Goal: Transaction & Acquisition: Purchase product/service

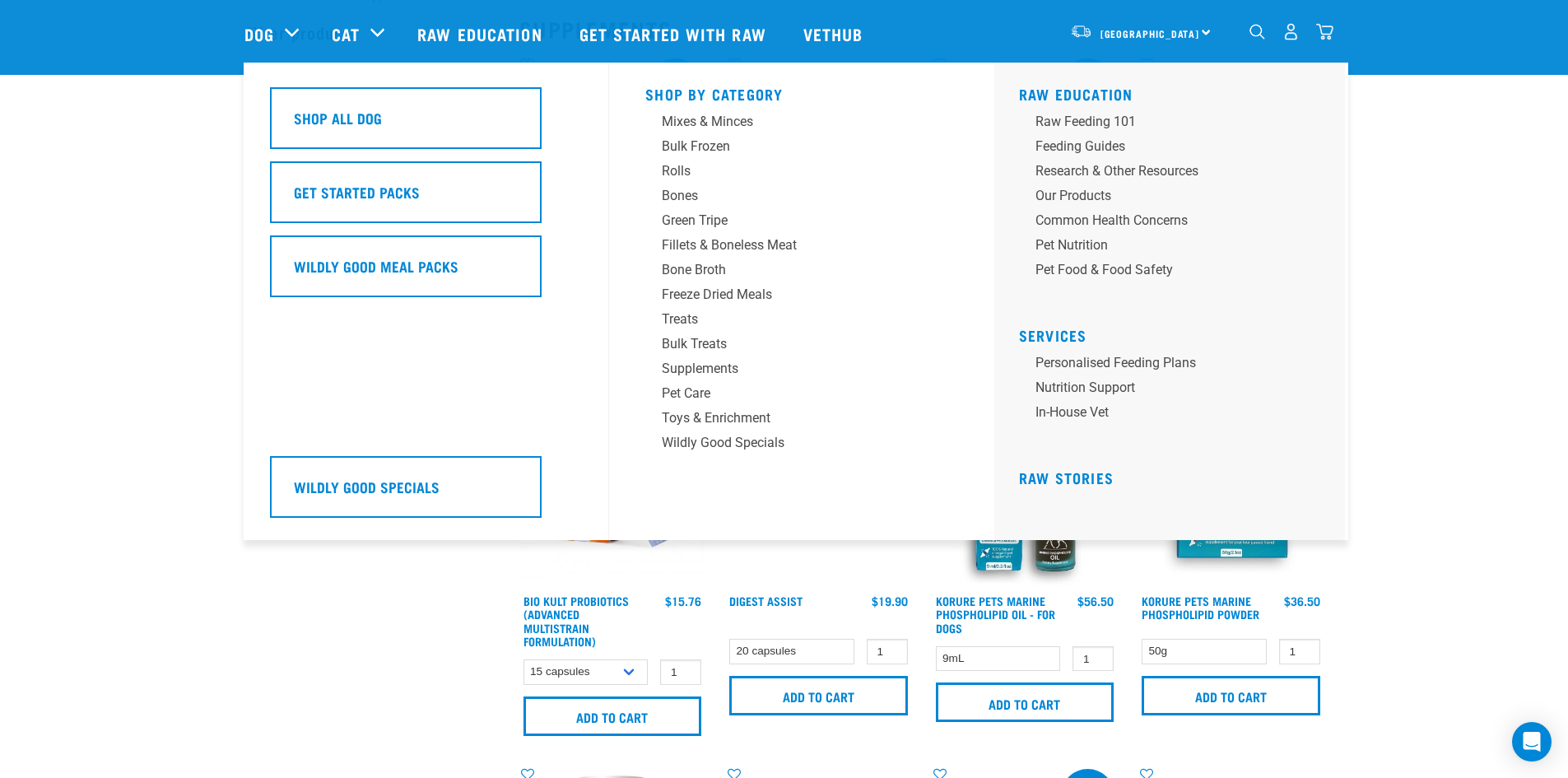
scroll to position [63, 0]
click at [695, 242] on div "Fillets & Boneless Meat" at bounding box center [791, 245] width 257 height 20
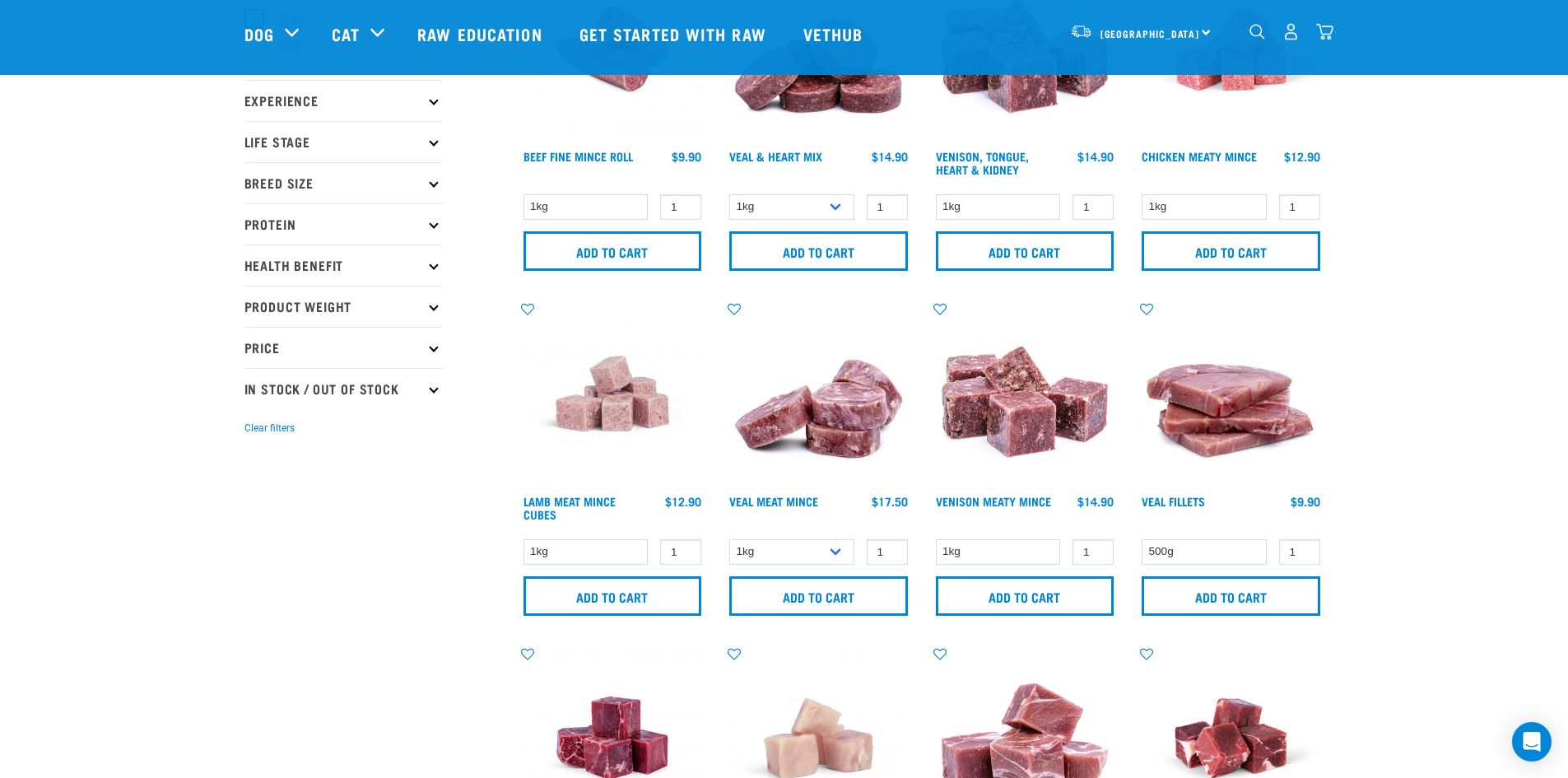
scroll to position [164, 0]
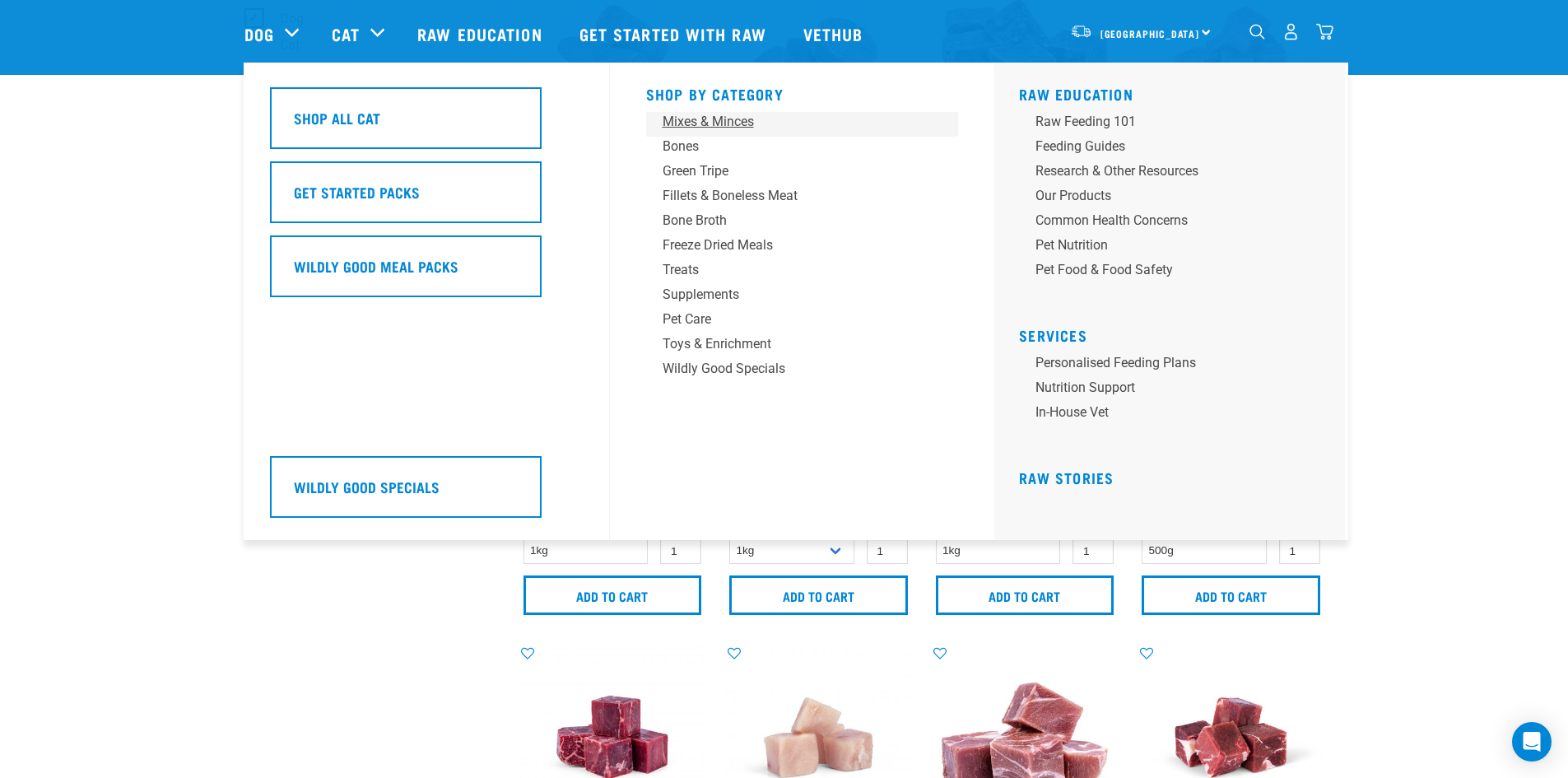
click at [697, 121] on div "Mixes & Minces" at bounding box center [791, 121] width 257 height 20
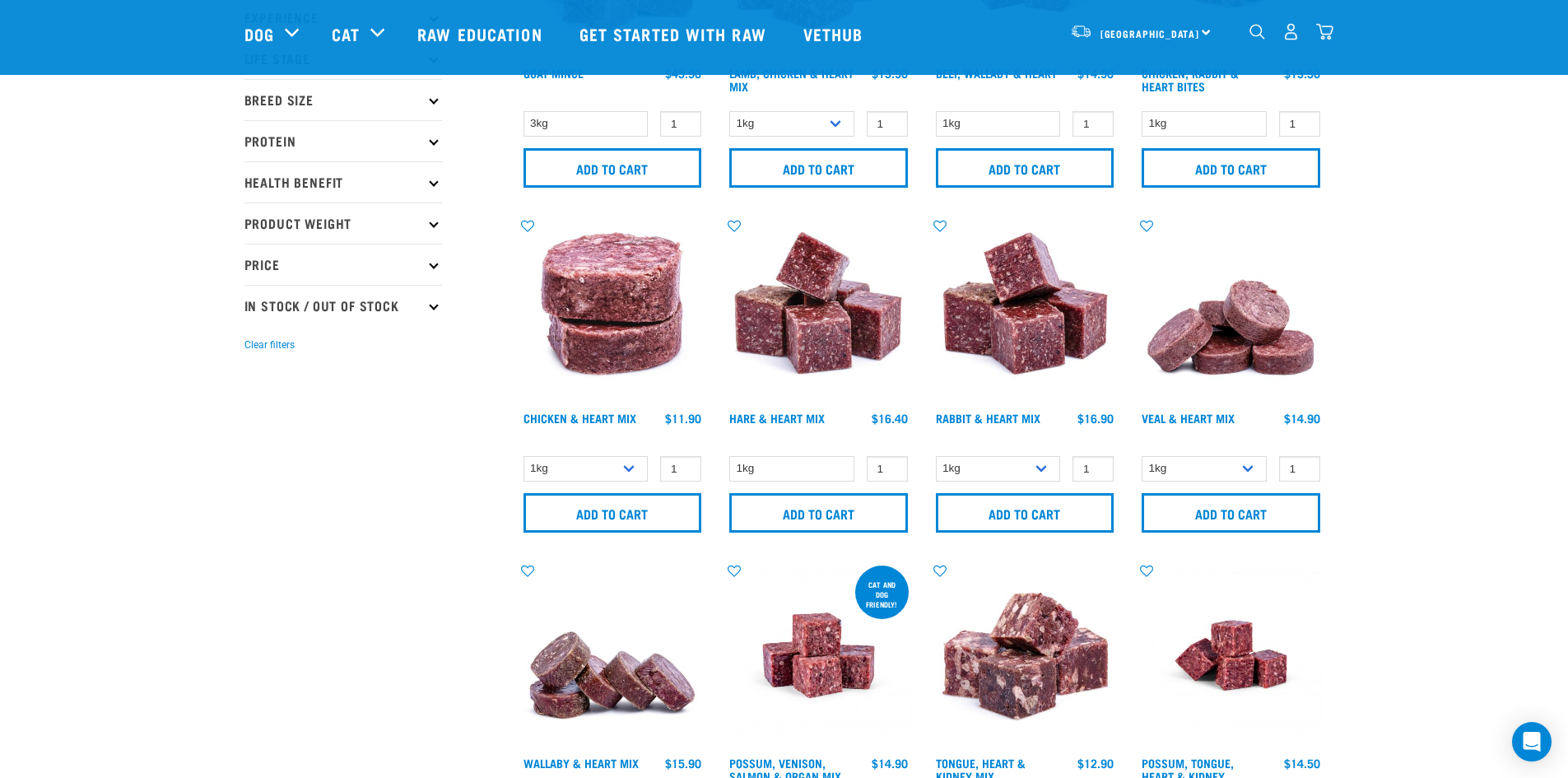
scroll to position [247, 0]
click at [1041, 465] on select "1kg 3kg" at bounding box center [998, 467] width 125 height 25
select select "465"
click at [936, 455] on select "1kg 3kg" at bounding box center [998, 467] width 125 height 25
click at [994, 416] on link "Rabbit & Heart Mix" at bounding box center [989, 417] width 105 height 6
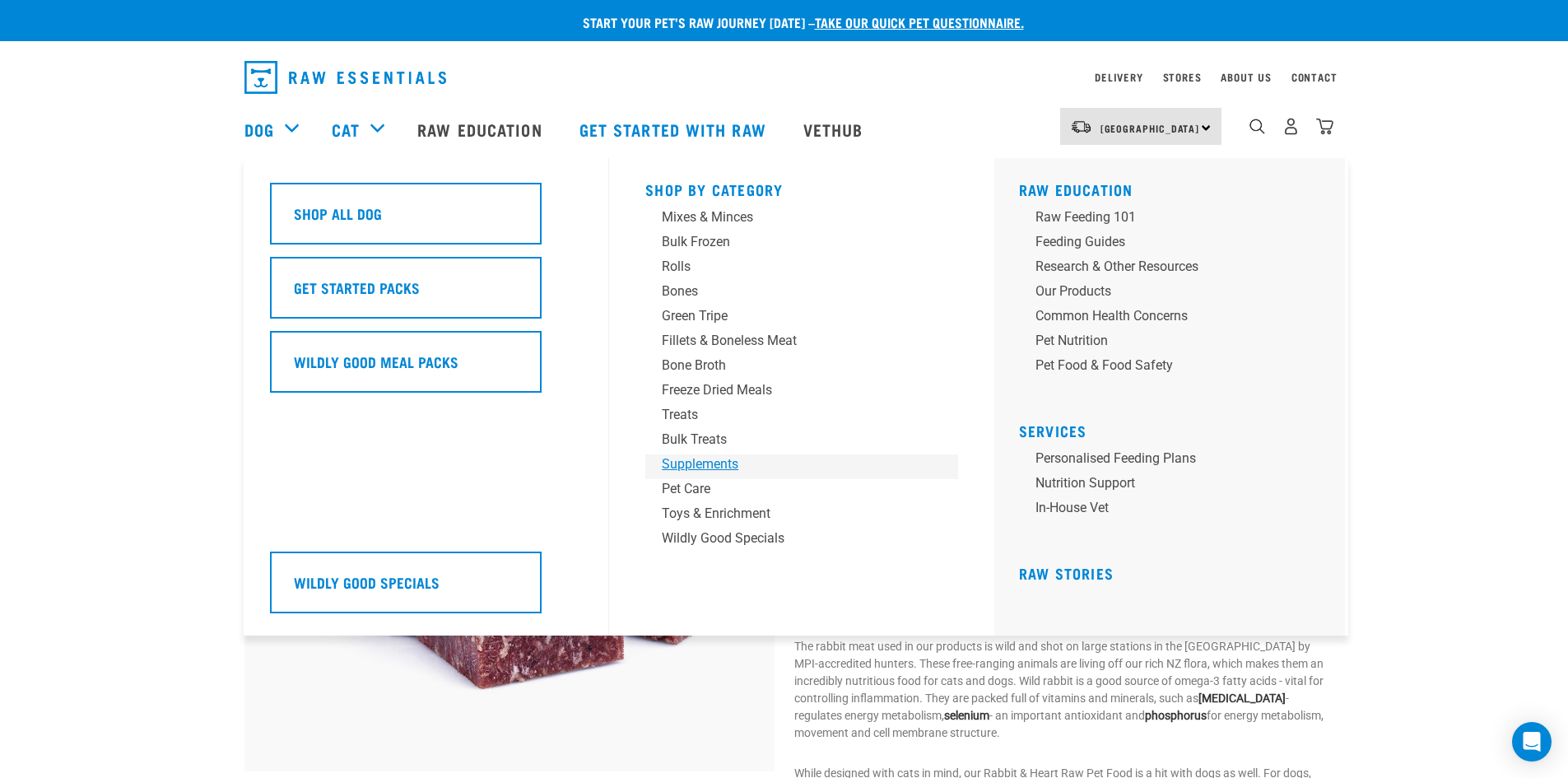
click at [682, 464] on div "Supplements" at bounding box center [791, 464] width 257 height 20
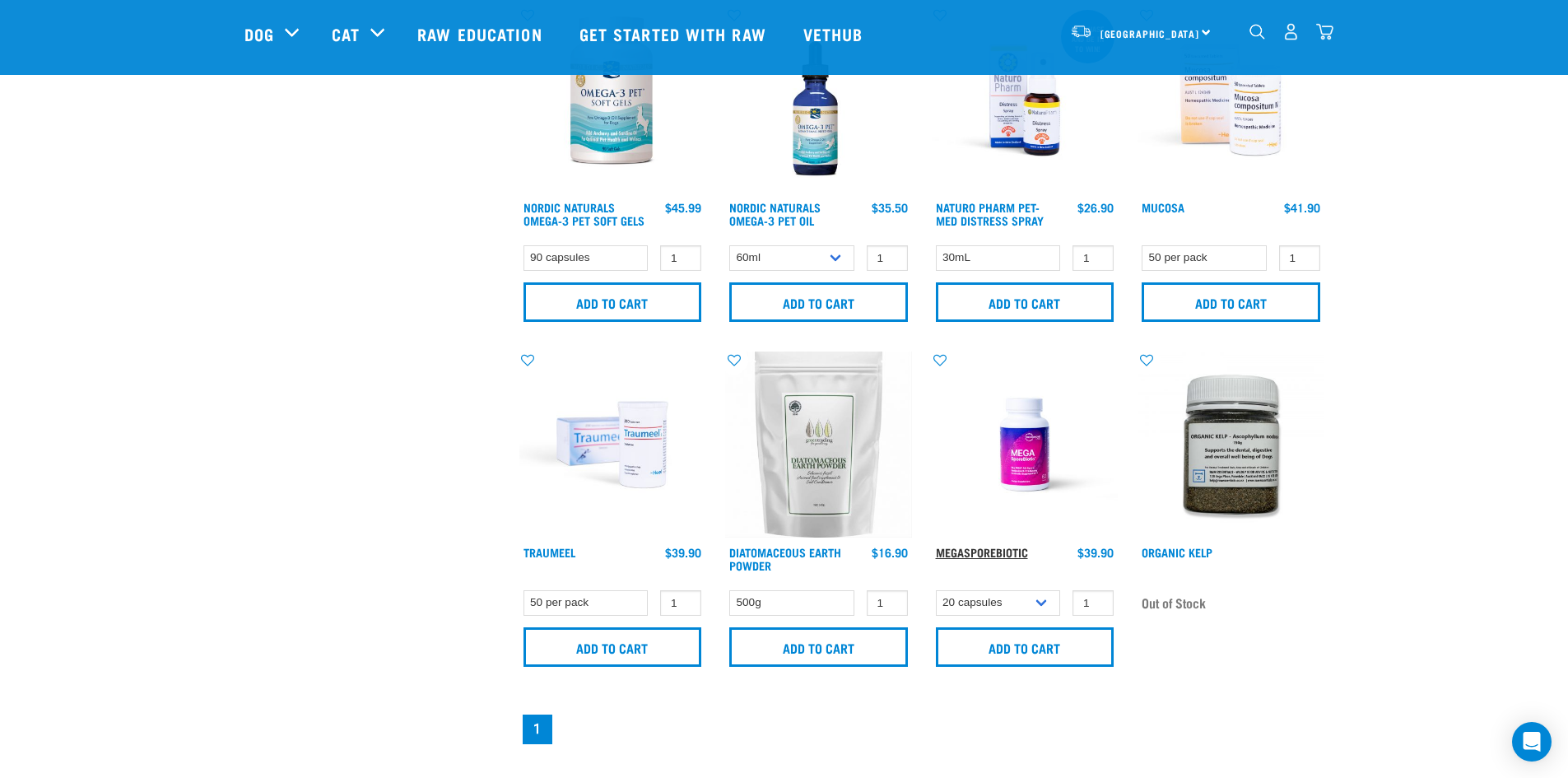
scroll to position [823, 0]
click at [971, 551] on link "MegaSporeBiotic" at bounding box center [983, 551] width 93 height 6
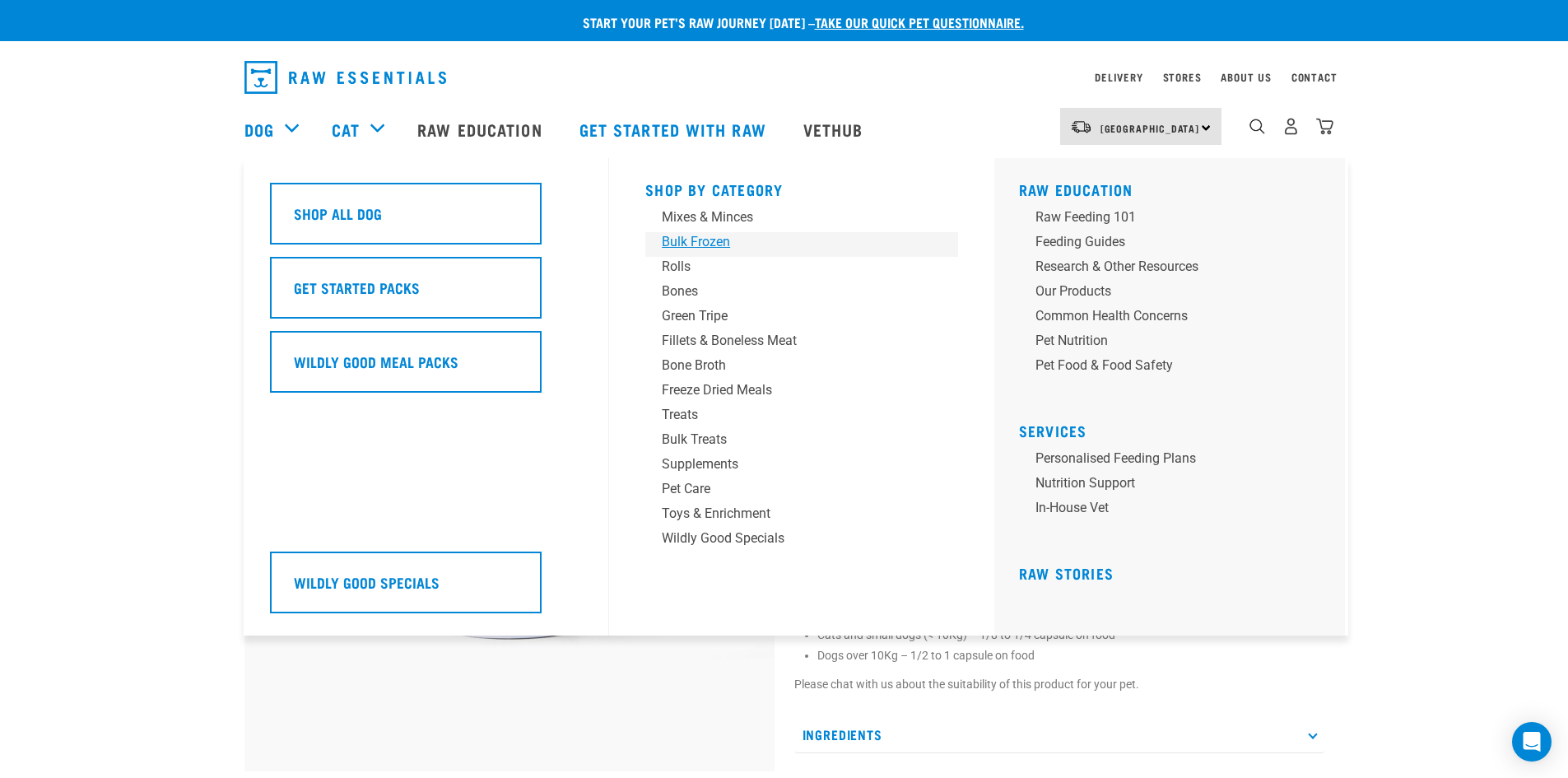
click at [676, 241] on div "Bulk Frozen" at bounding box center [791, 242] width 257 height 20
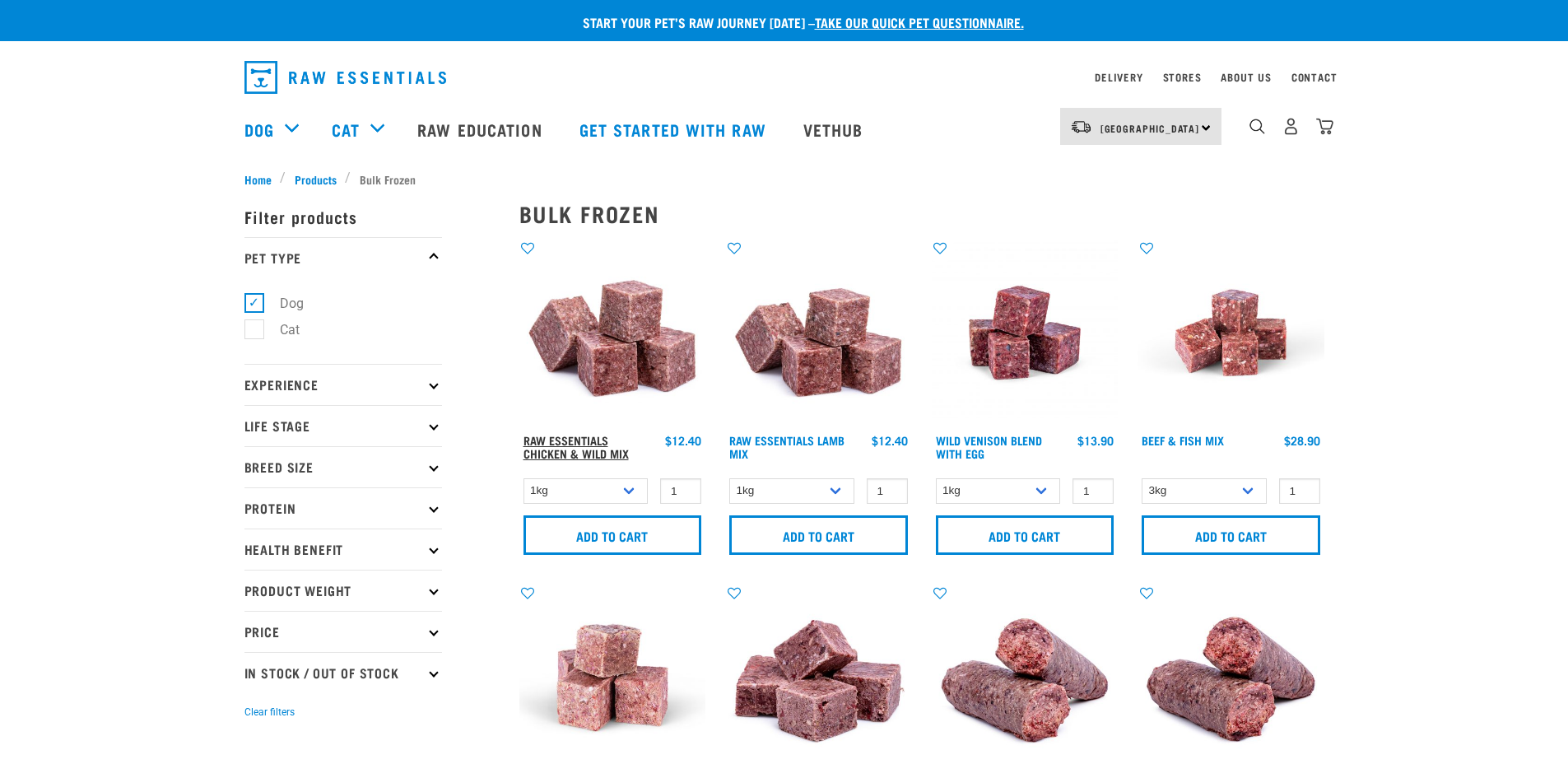
click at [586, 437] on link "Raw Essentials Chicken & Wild Mix" at bounding box center [576, 446] width 106 height 19
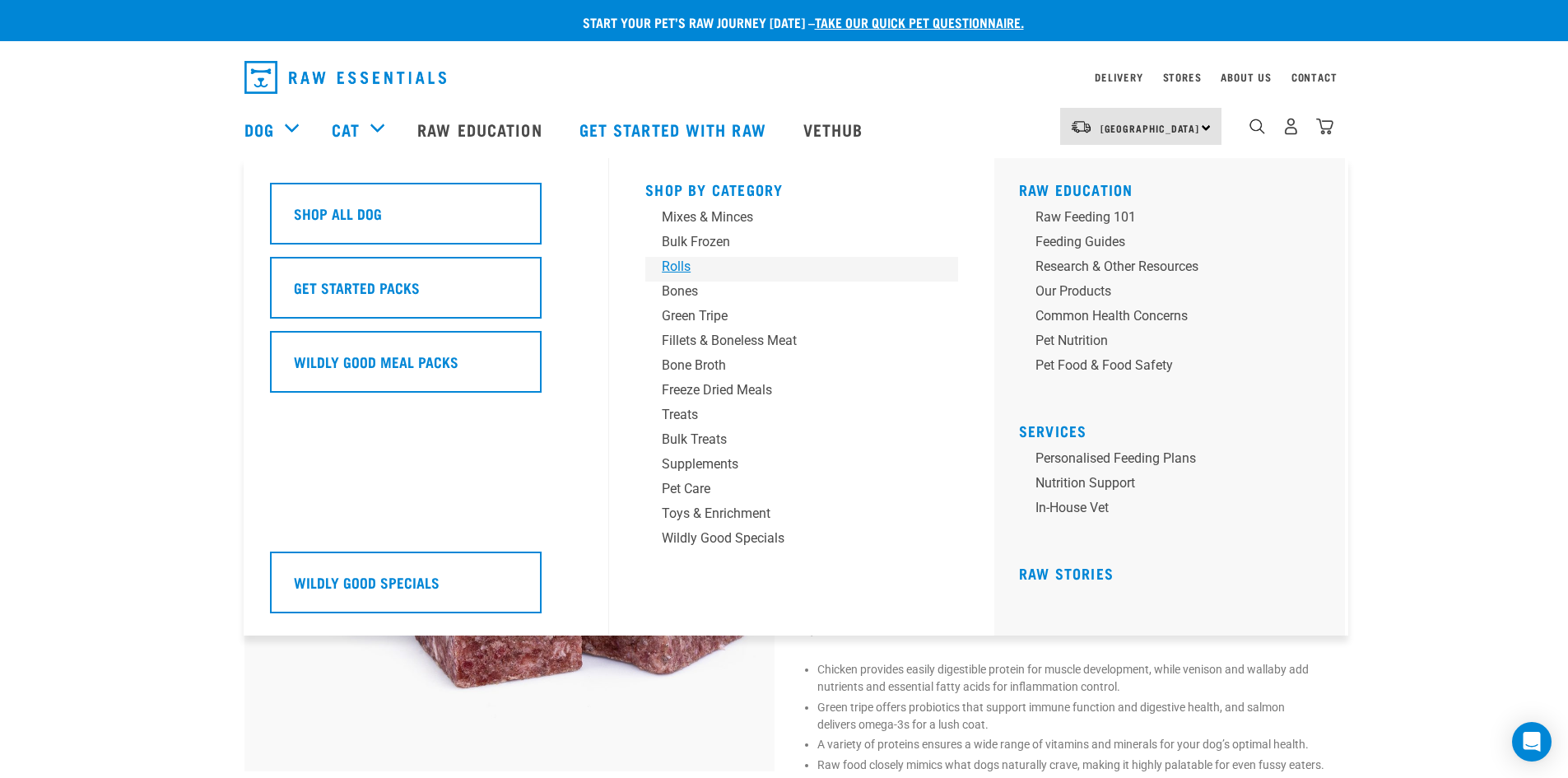
click at [666, 266] on div "Rolls" at bounding box center [791, 266] width 257 height 20
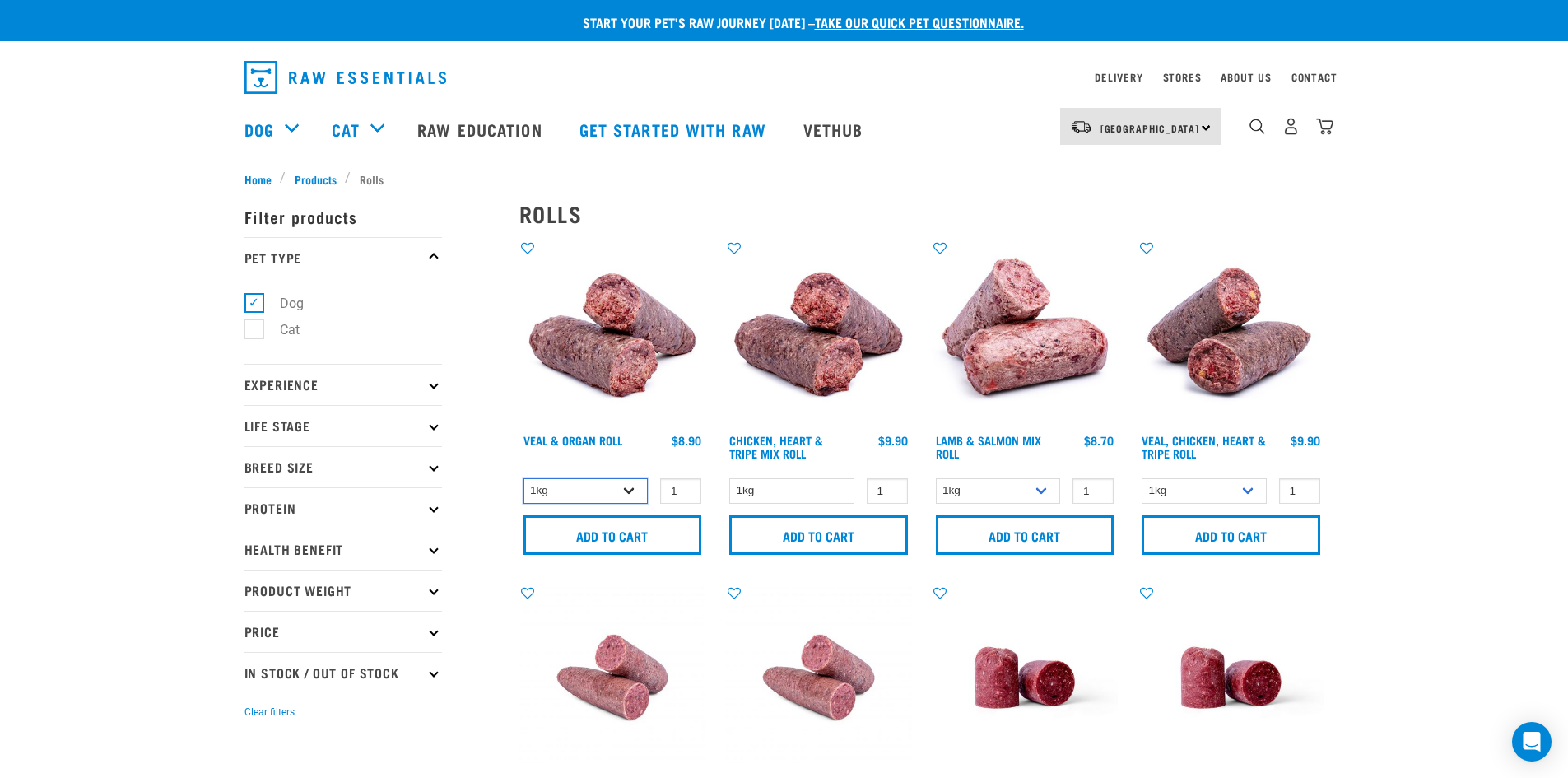
click at [635, 487] on select "1kg Bulk (10kg)" at bounding box center [585, 491] width 125 height 25
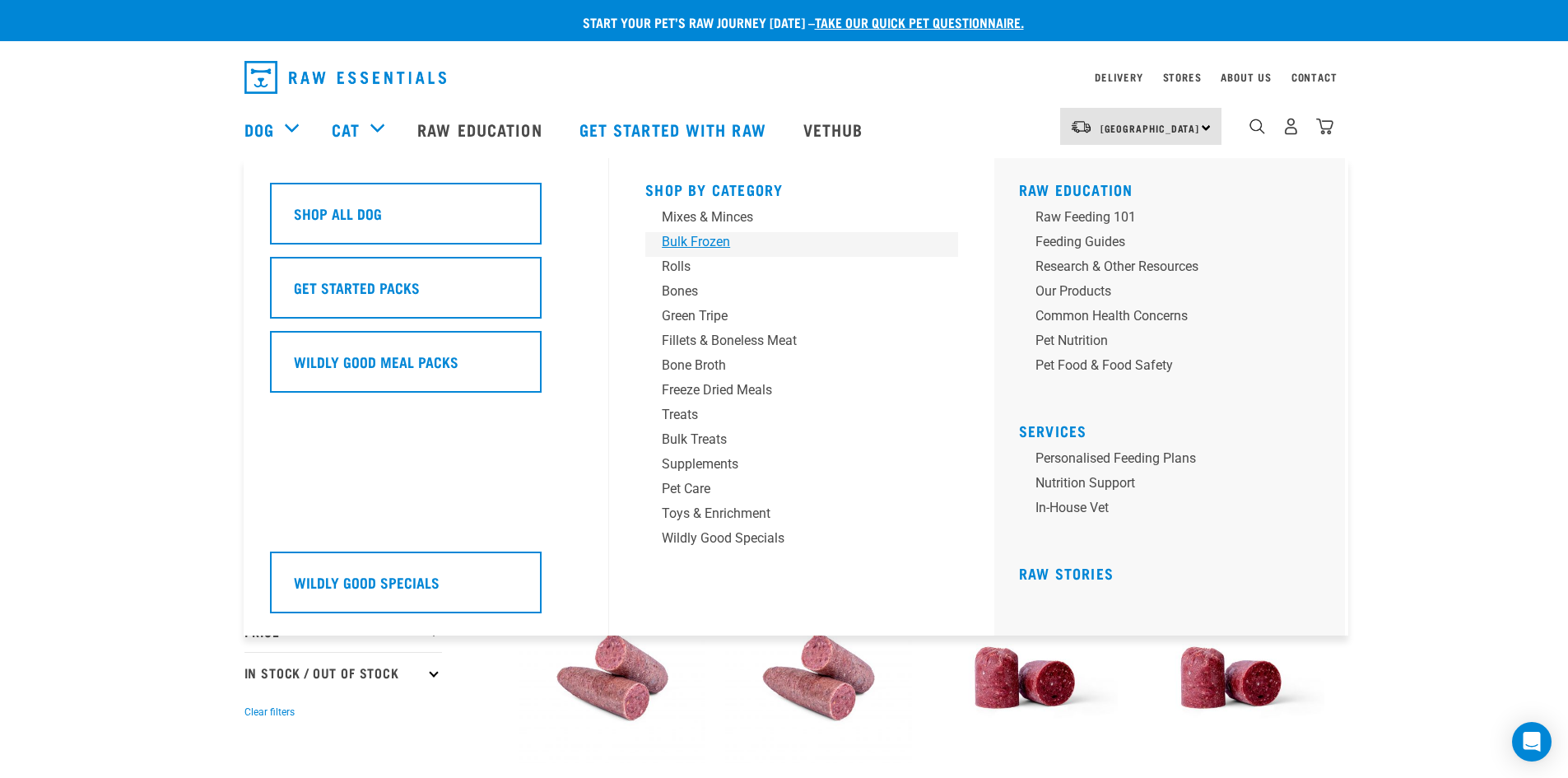
click at [677, 238] on div "Bulk Frozen" at bounding box center [791, 242] width 257 height 20
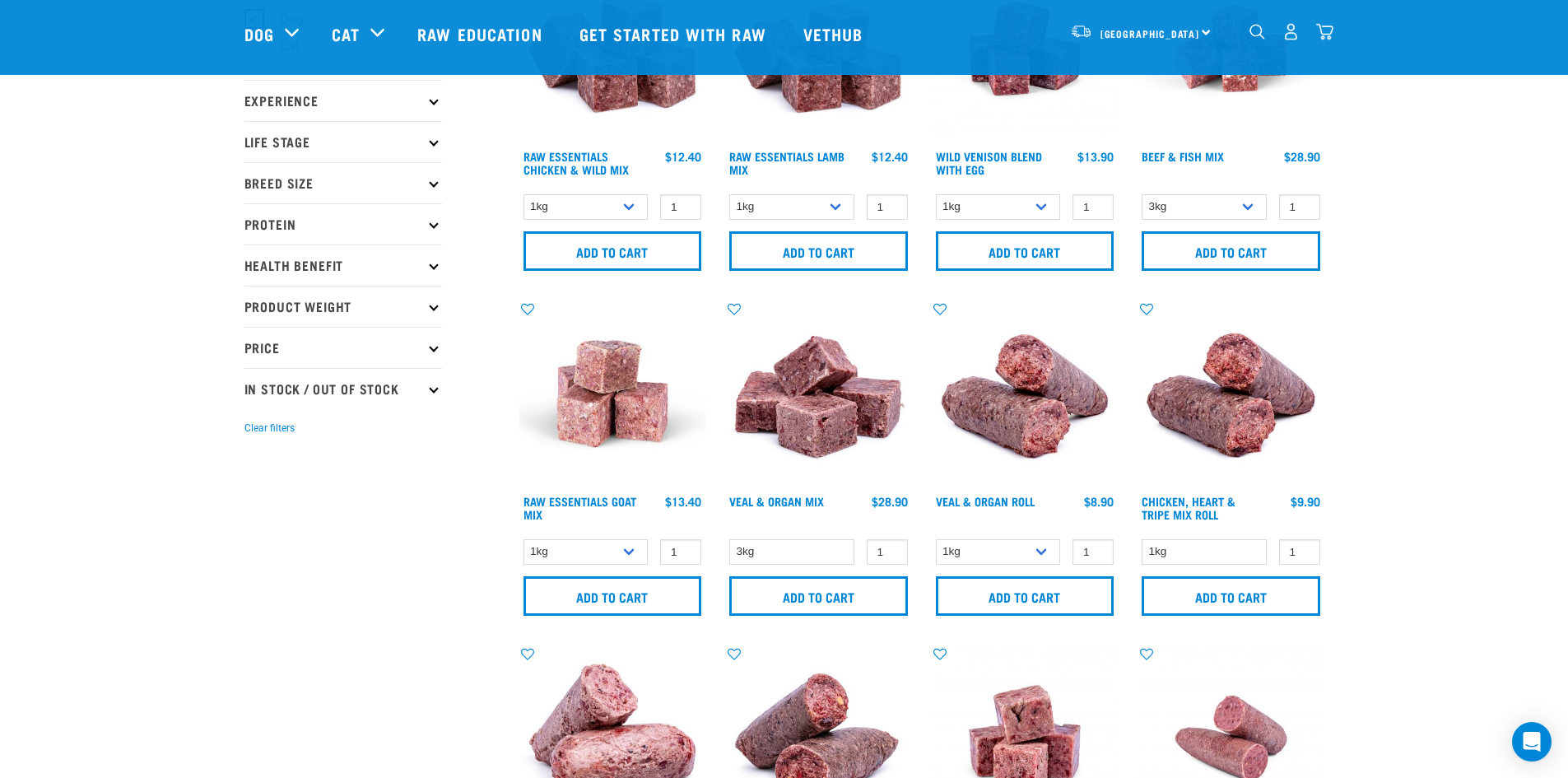
scroll to position [164, 0]
click at [628, 549] on select "1kg 3kg Bulk (10kg)" at bounding box center [585, 550] width 125 height 25
select select "337219"
click at [523, 538] on select "1kg 3kg Bulk (10kg)" at bounding box center [585, 550] width 125 height 25
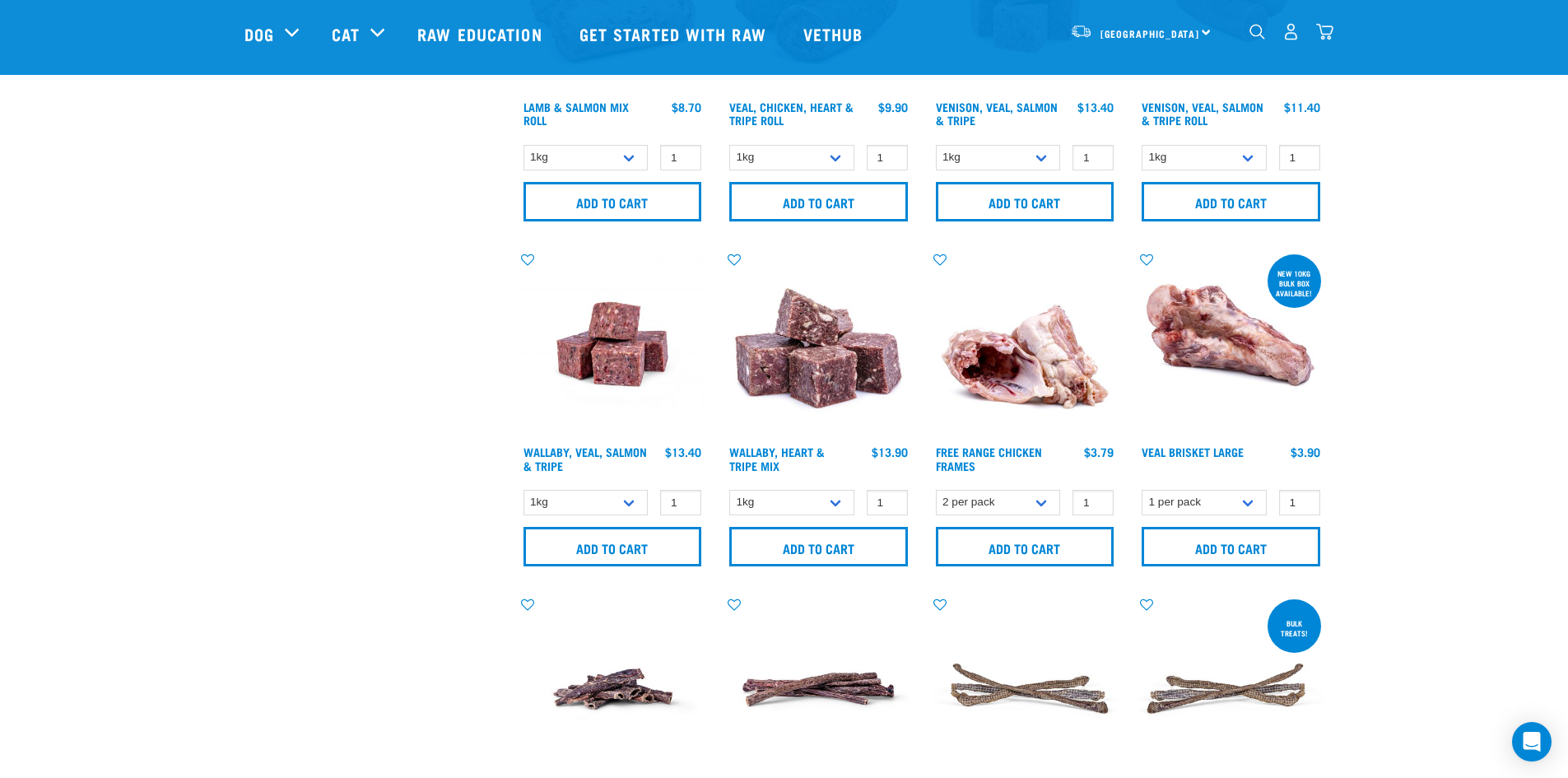
scroll to position [903, 0]
click at [611, 499] on select "1kg 3kg Bulk (18kg)" at bounding box center [585, 501] width 125 height 25
select select "45457"
click at [523, 489] on select "1kg 3kg Bulk (18kg)" at bounding box center [585, 501] width 125 height 25
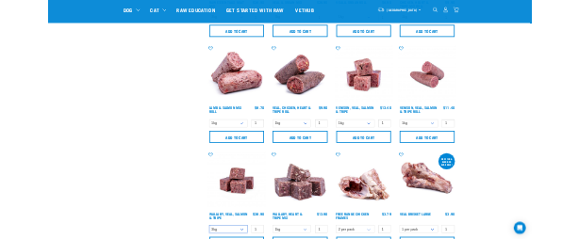
scroll to position [754, 0]
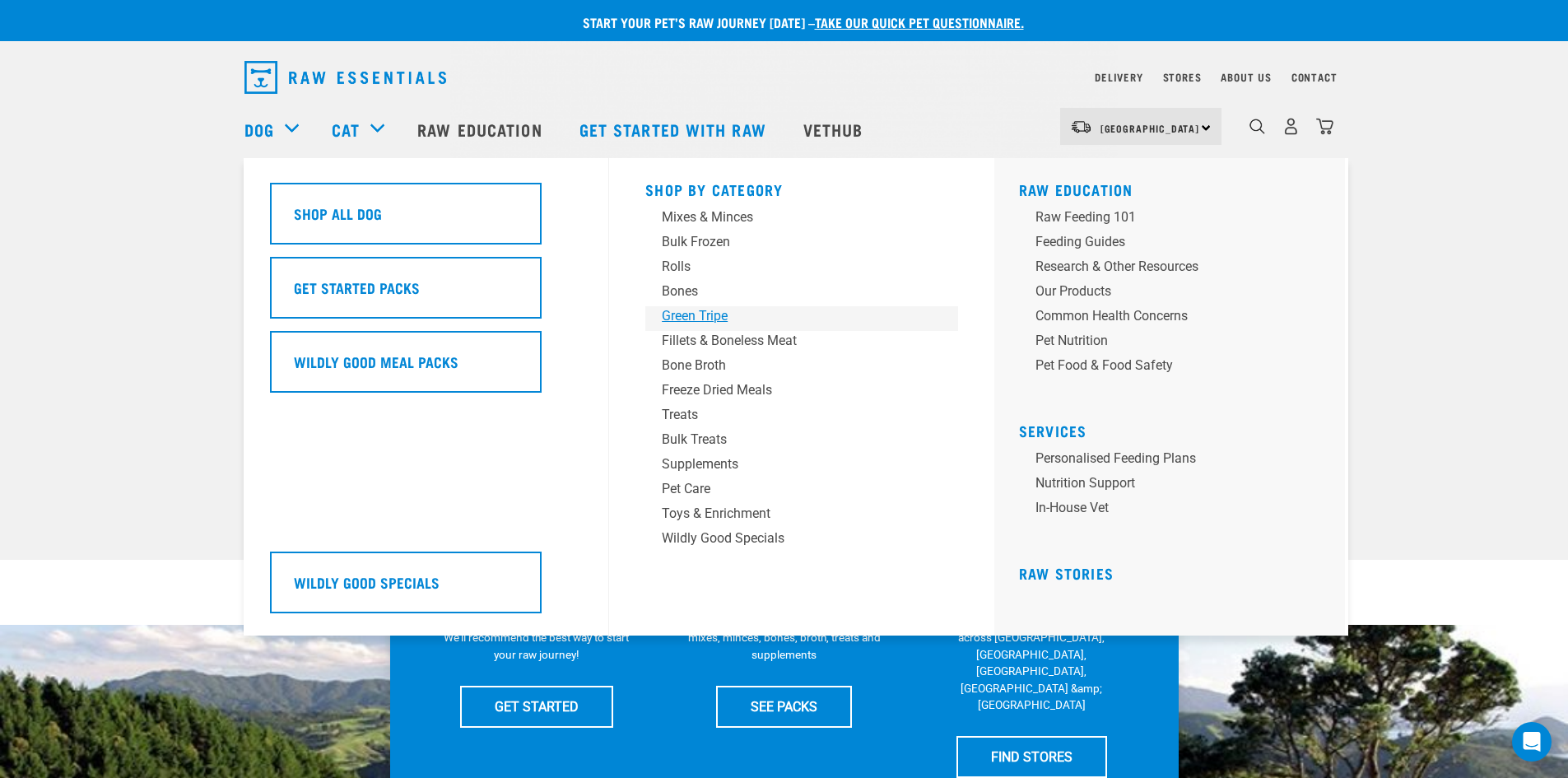
click at [705, 314] on div "Green Tripe" at bounding box center [791, 316] width 257 height 20
